Goal: Task Accomplishment & Management: Manage account settings

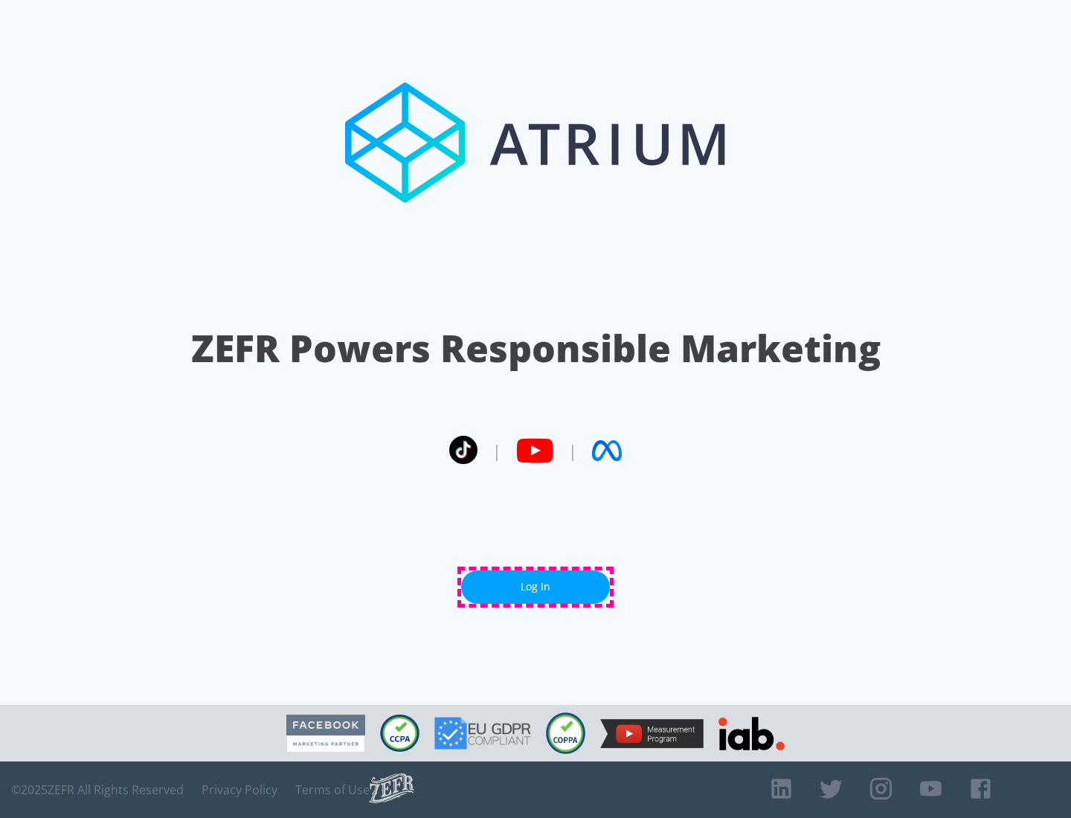
click at [535, 587] on link "Log In" at bounding box center [535, 586] width 149 height 33
